Goal: Transaction & Acquisition: Purchase product/service

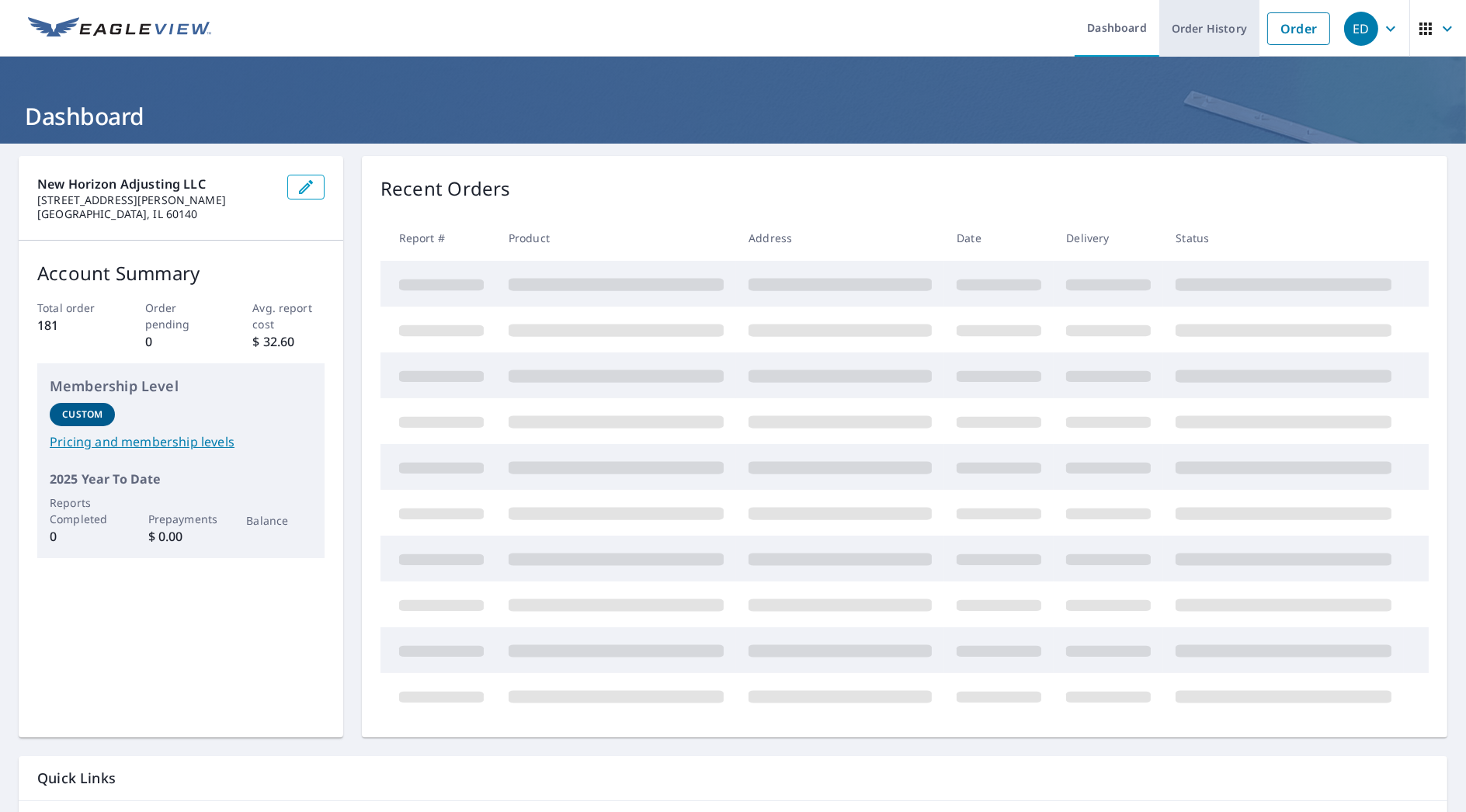
click at [1207, 39] on link "Order History" at bounding box center [1210, 28] width 101 height 57
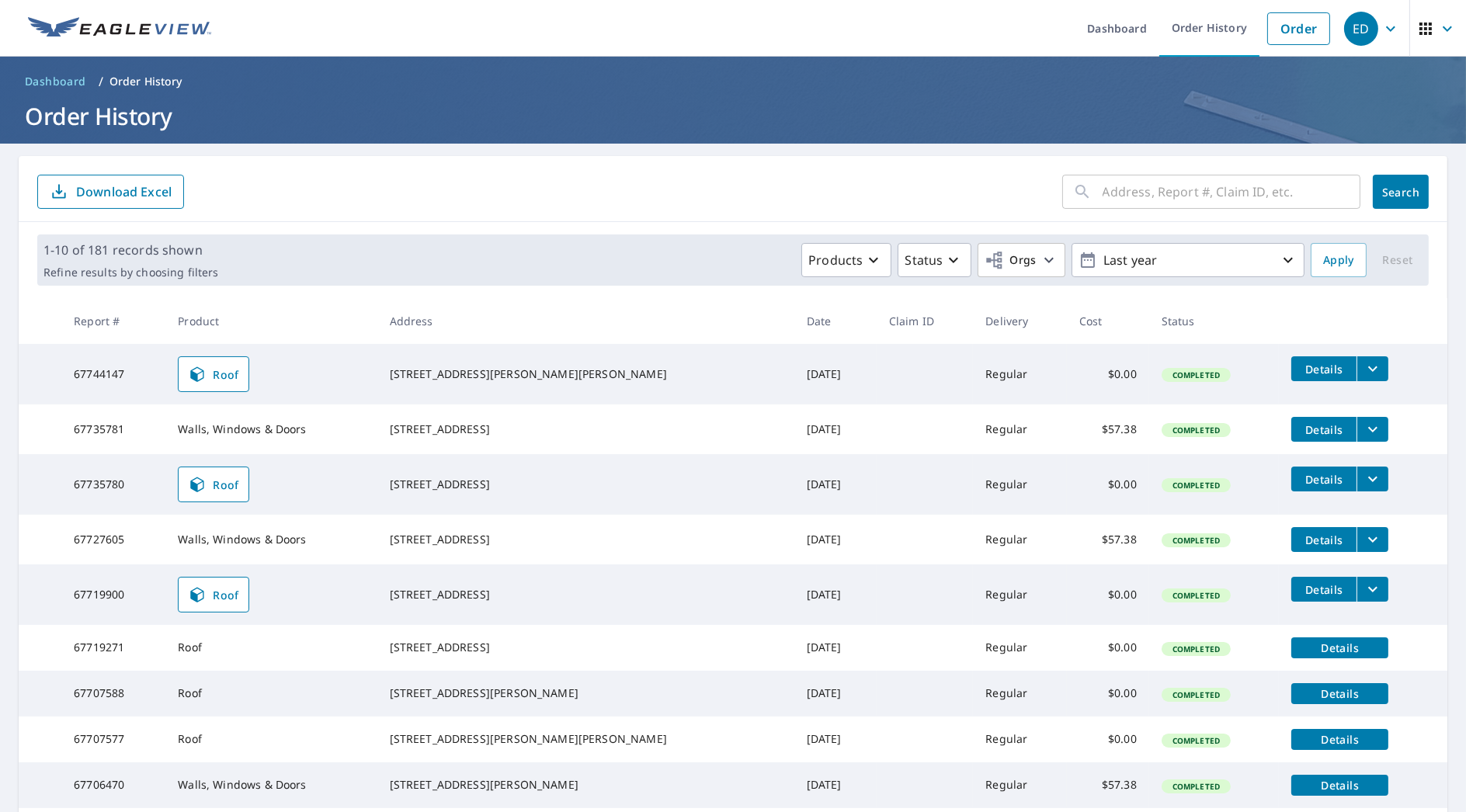
click at [1212, 191] on input "text" at bounding box center [1231, 191] width 258 height 44
type input "1269"
click button "Search" at bounding box center [1401, 191] width 56 height 34
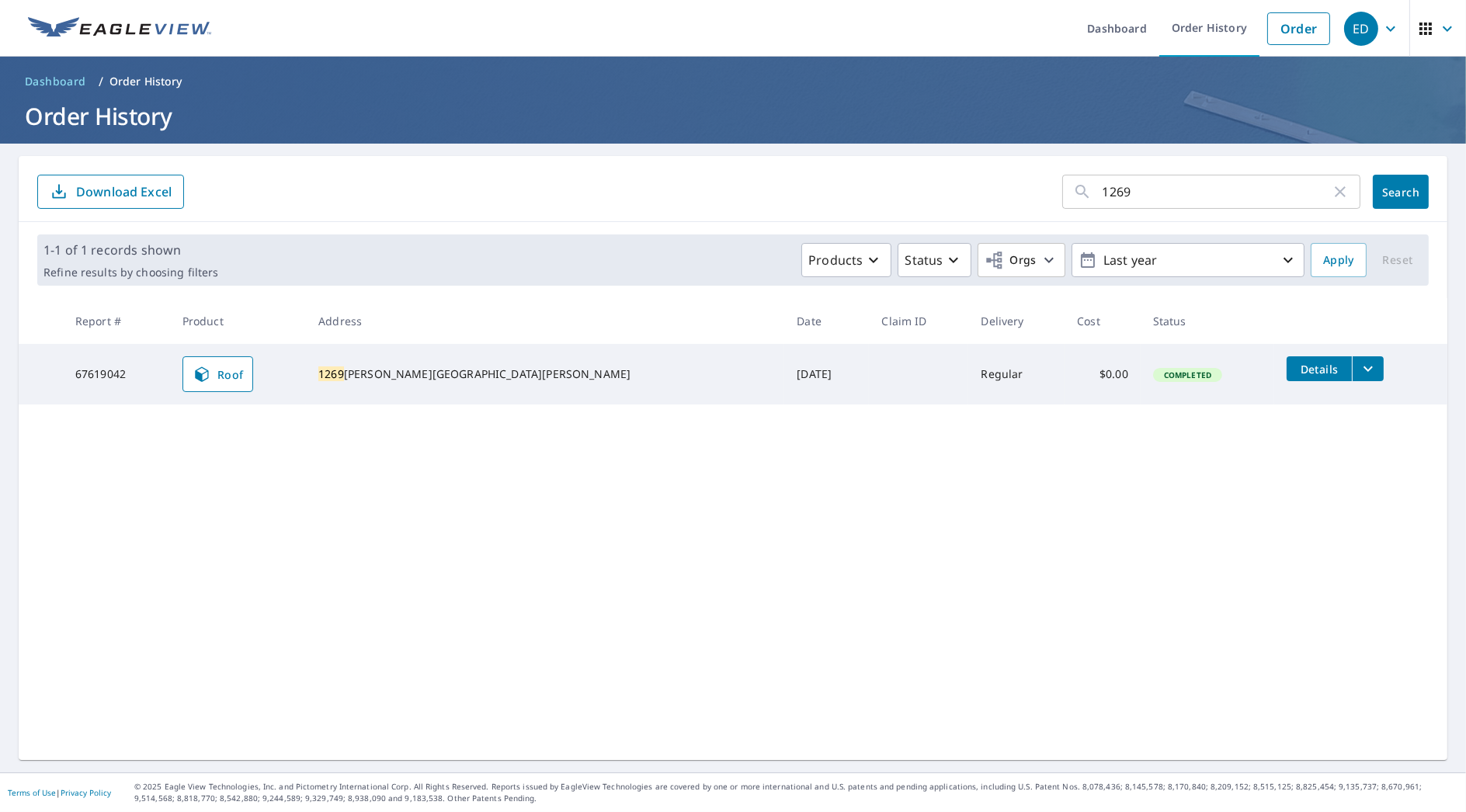
click at [1363, 370] on icon "filesDropdownBtn-67619042" at bounding box center [1368, 369] width 10 height 6
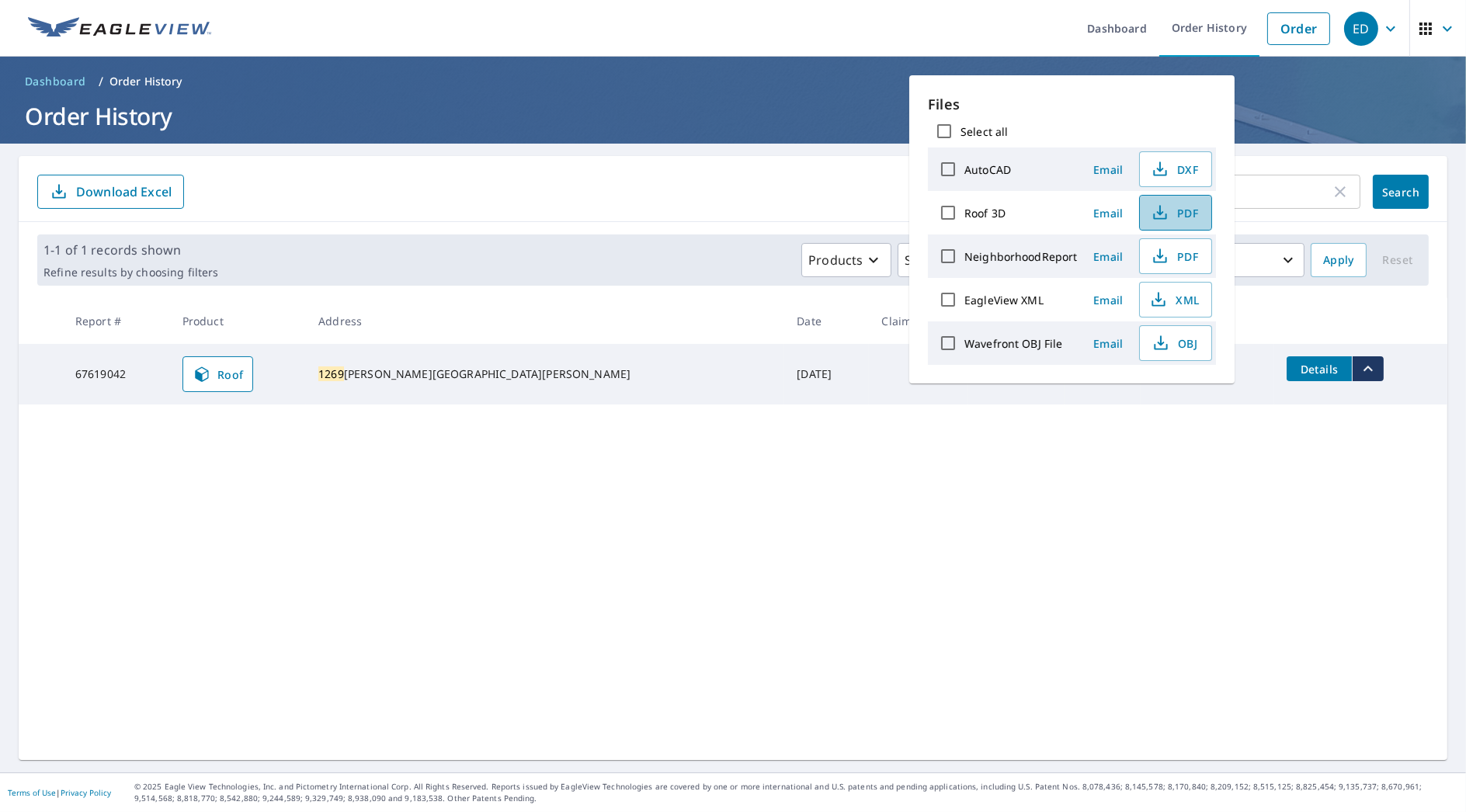
click at [1180, 213] on span "PDF" at bounding box center [1173, 212] width 49 height 18
click at [1353, 556] on div "1269 ​ Search Download Excel 1-1 of 1 records shown Refine results by choosing …" at bounding box center [732, 457] width 1428 height 604
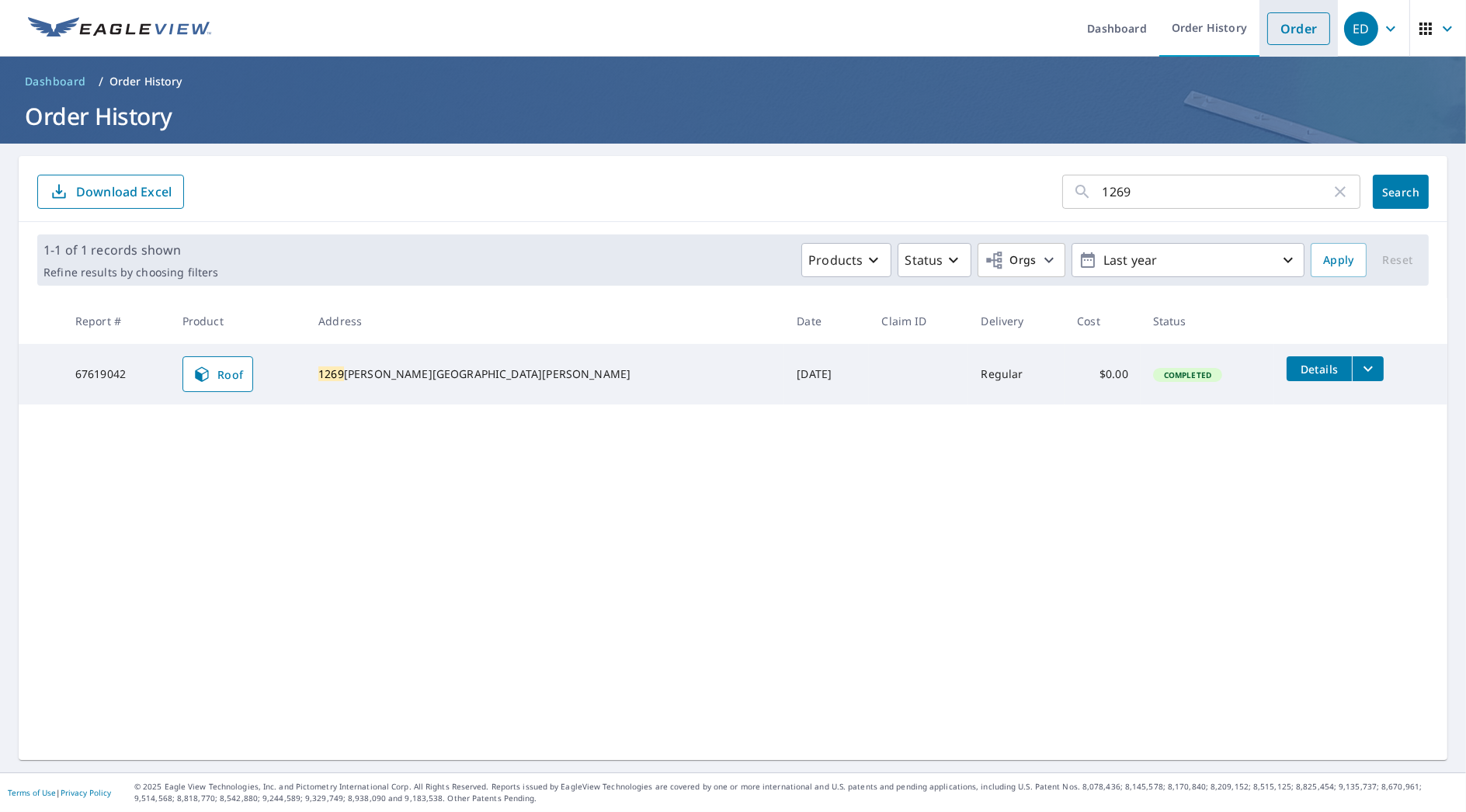
click at [1267, 33] on link "Order" at bounding box center [1298, 29] width 63 height 33
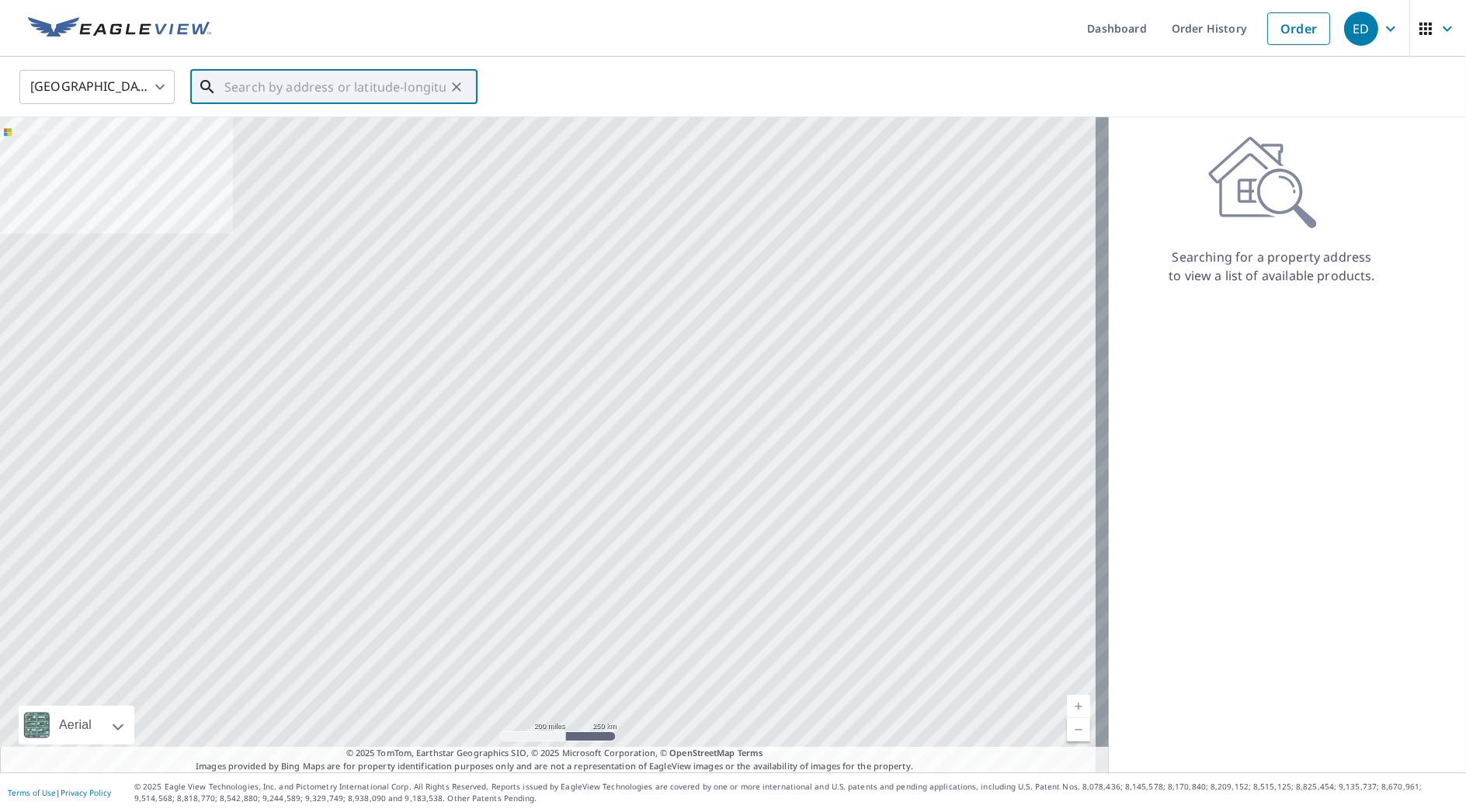
click at [443, 89] on input "text" at bounding box center [335, 86] width 221 height 44
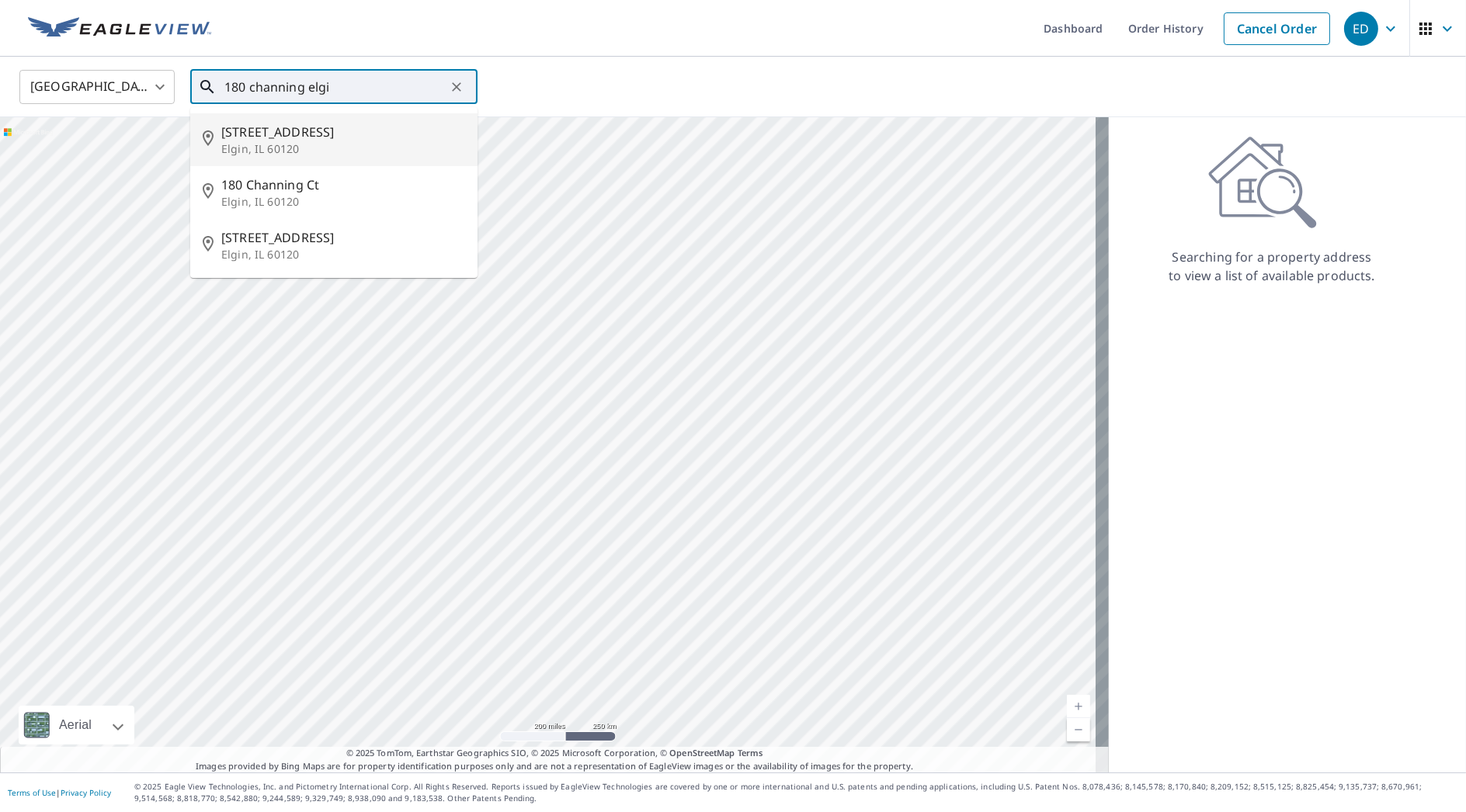
click at [326, 153] on p "Elgin, IL 60120" at bounding box center [343, 149] width 244 height 15
type input "[STREET_ADDRESS]"
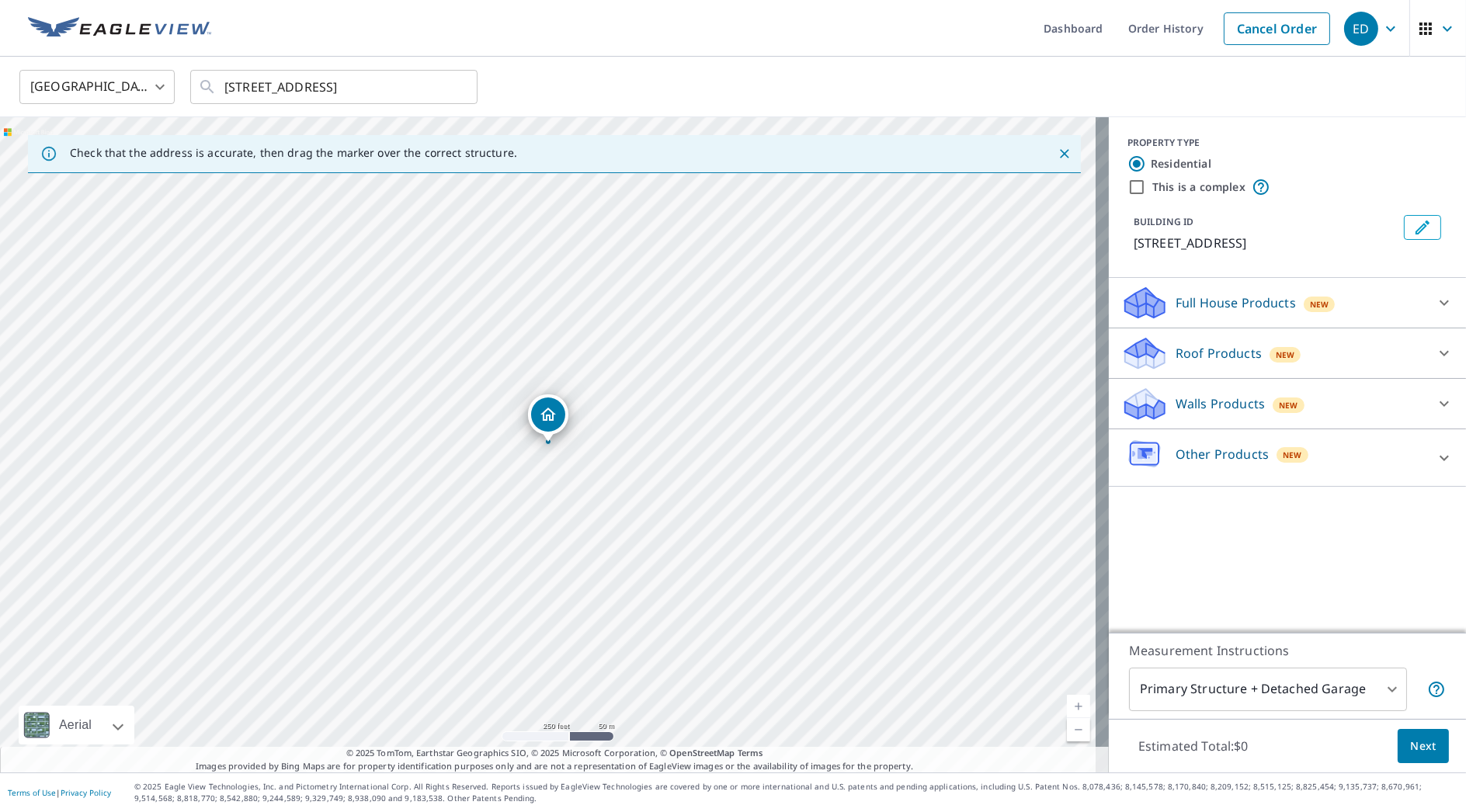
click at [1176, 347] on p "Roof Products" at bounding box center [1218, 353] width 86 height 18
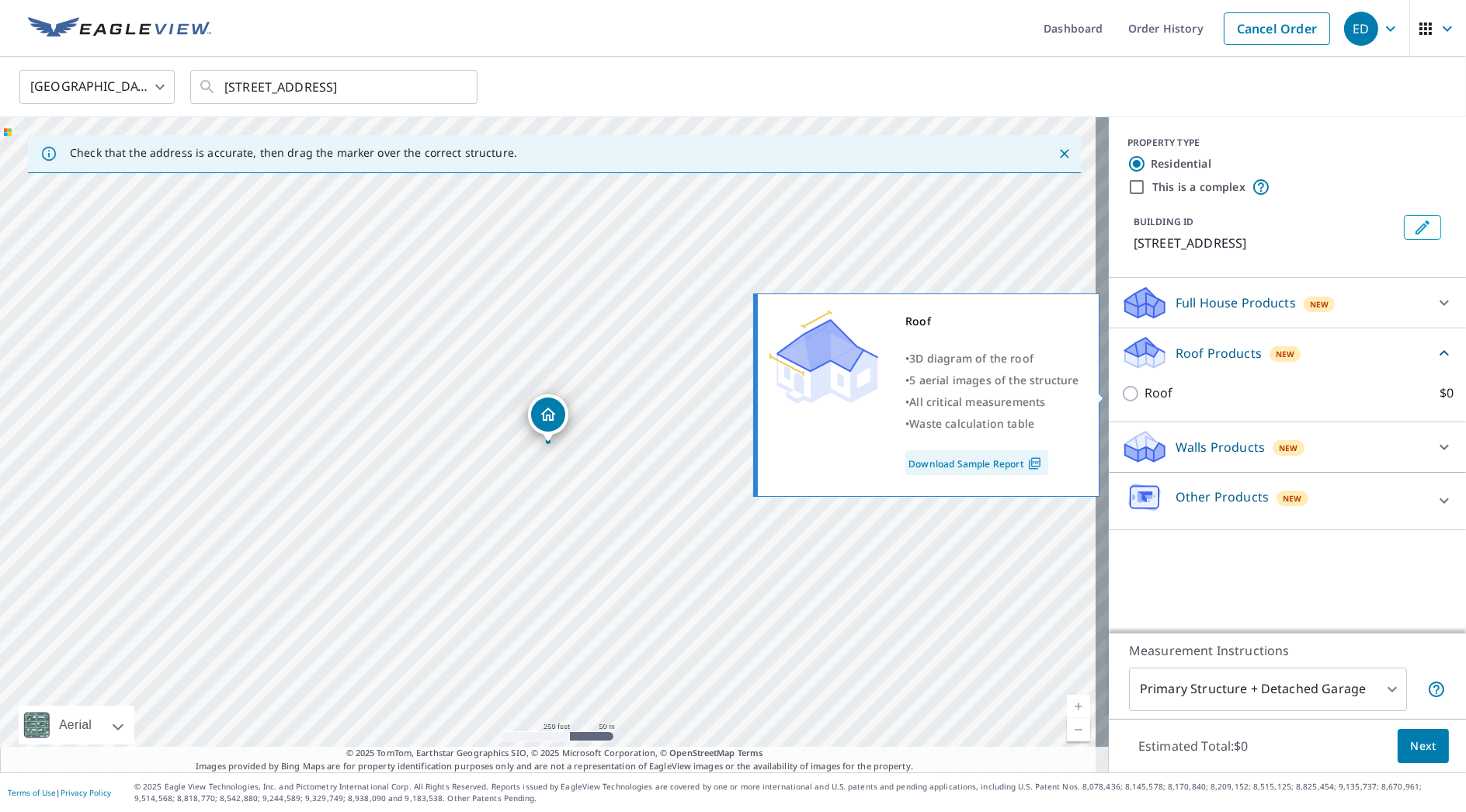
click at [1145, 392] on p "Roof" at bounding box center [1159, 393] width 29 height 19
click at [1133, 392] on input "Roof $0" at bounding box center [1132, 392] width 23 height 18
checkbox input "true"
type input "3"
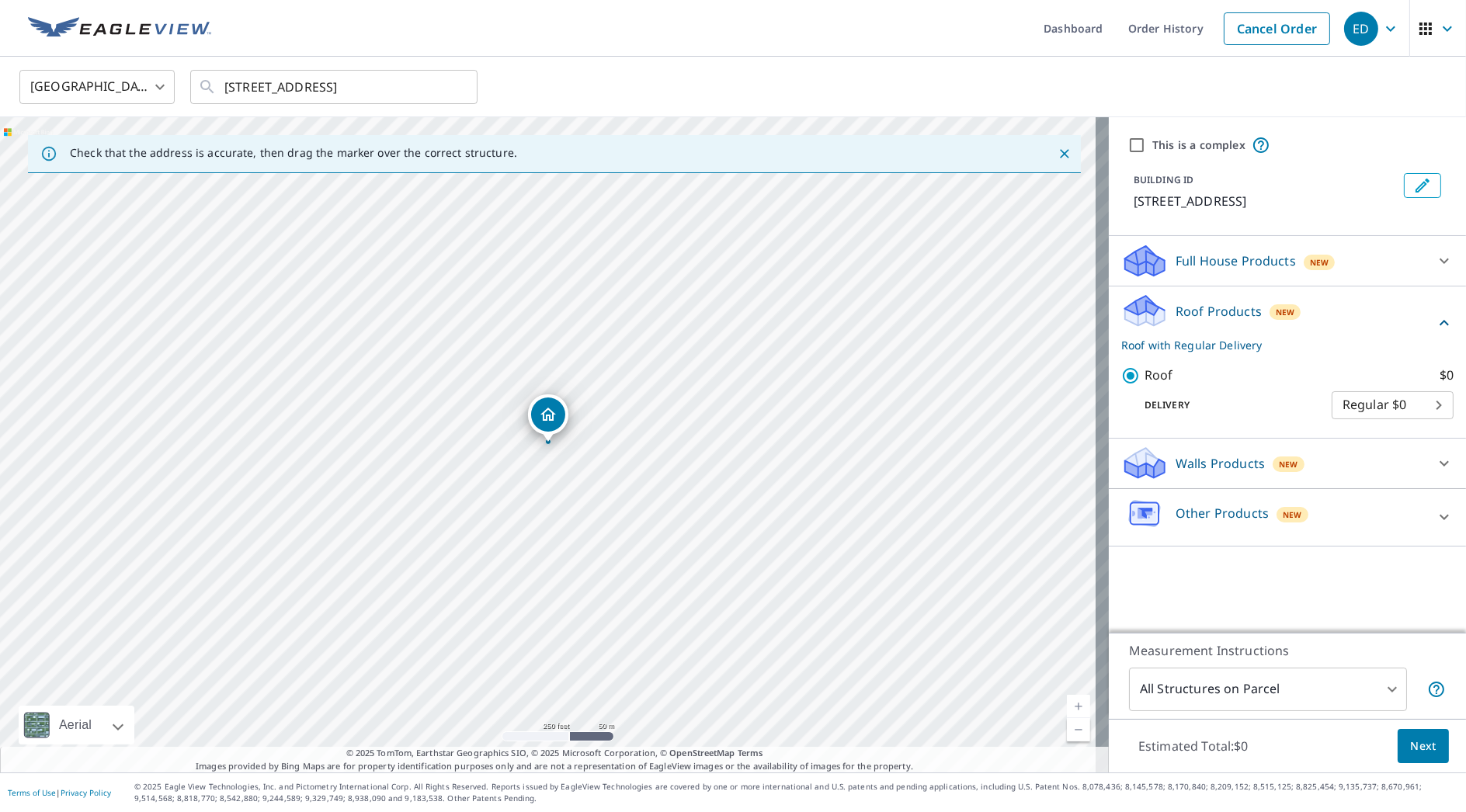
click at [1422, 745] on span "Next" at bounding box center [1422, 746] width 26 height 19
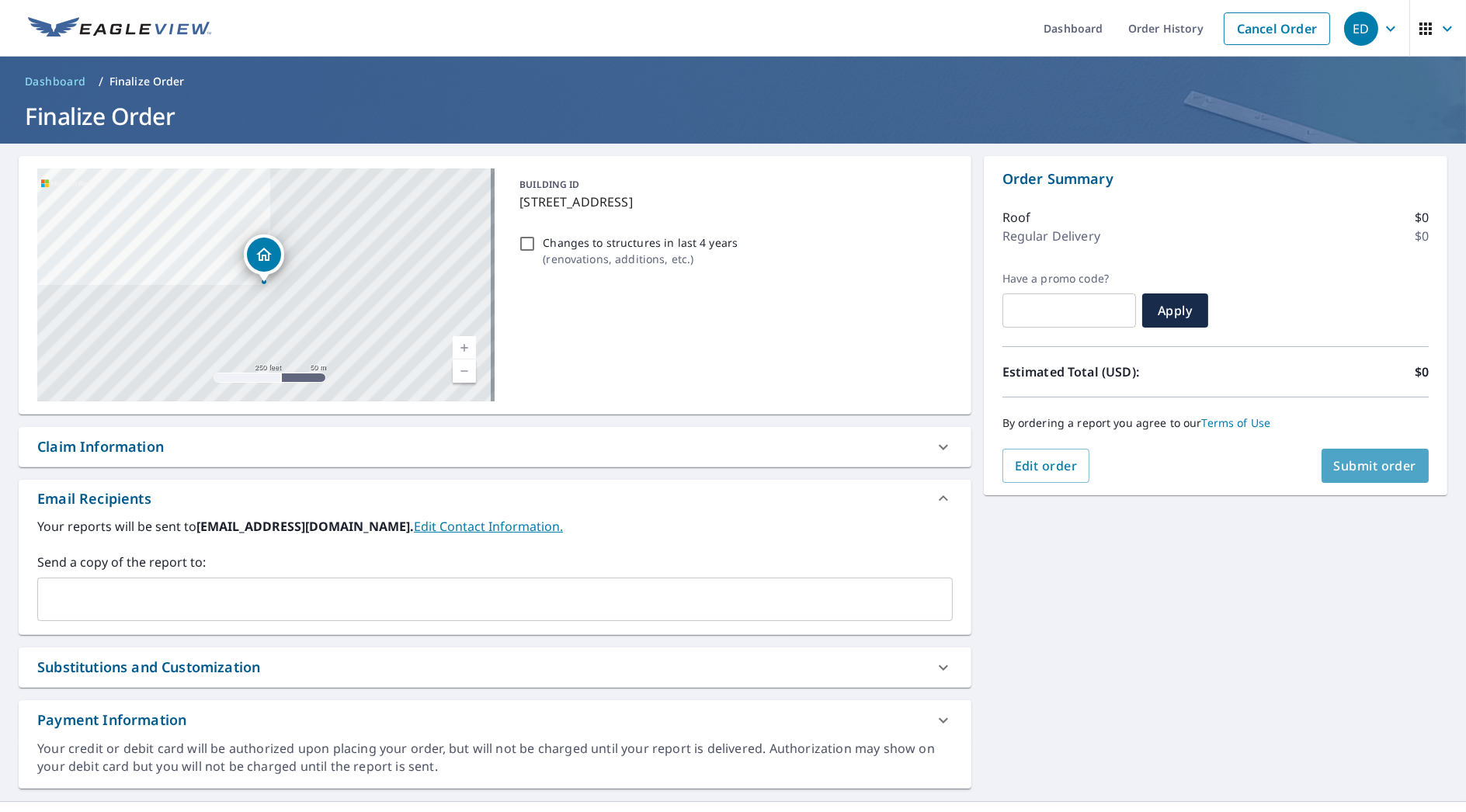
click at [1392, 451] on button "Submit order" at bounding box center [1376, 465] width 108 height 34
